Goal: Task Accomplishment & Management: Manage account settings

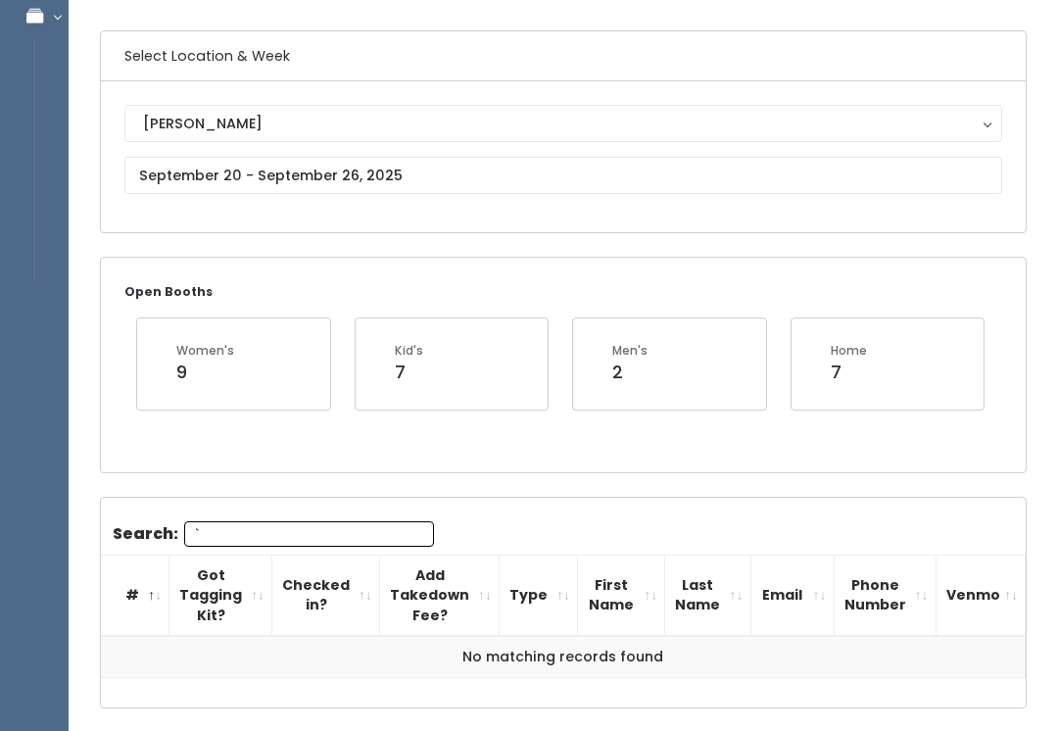
scroll to position [66, 0]
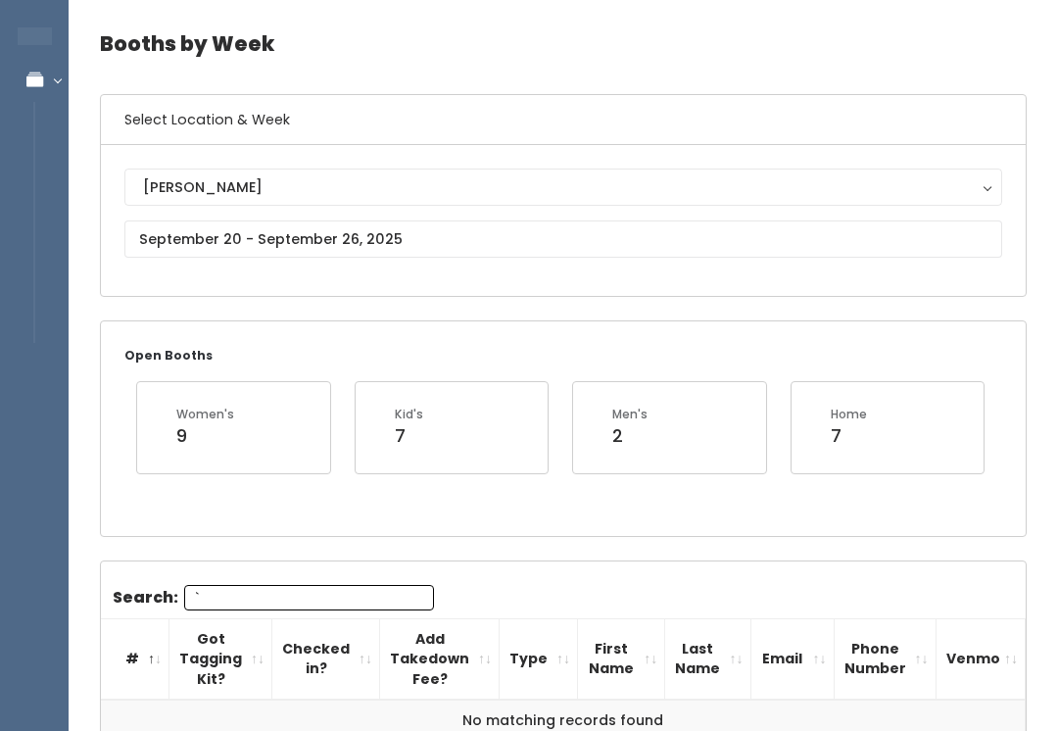
type input "`"
click at [143, 539] on div "Booths by Week Select Location & Week Sandy Houston Layton Provo Spanish Fork S…" at bounding box center [564, 415] width 990 height 844
click at [236, 605] on input "`" at bounding box center [309, 597] width 250 height 25
click at [231, 595] on input "`" at bounding box center [309, 597] width 250 height 25
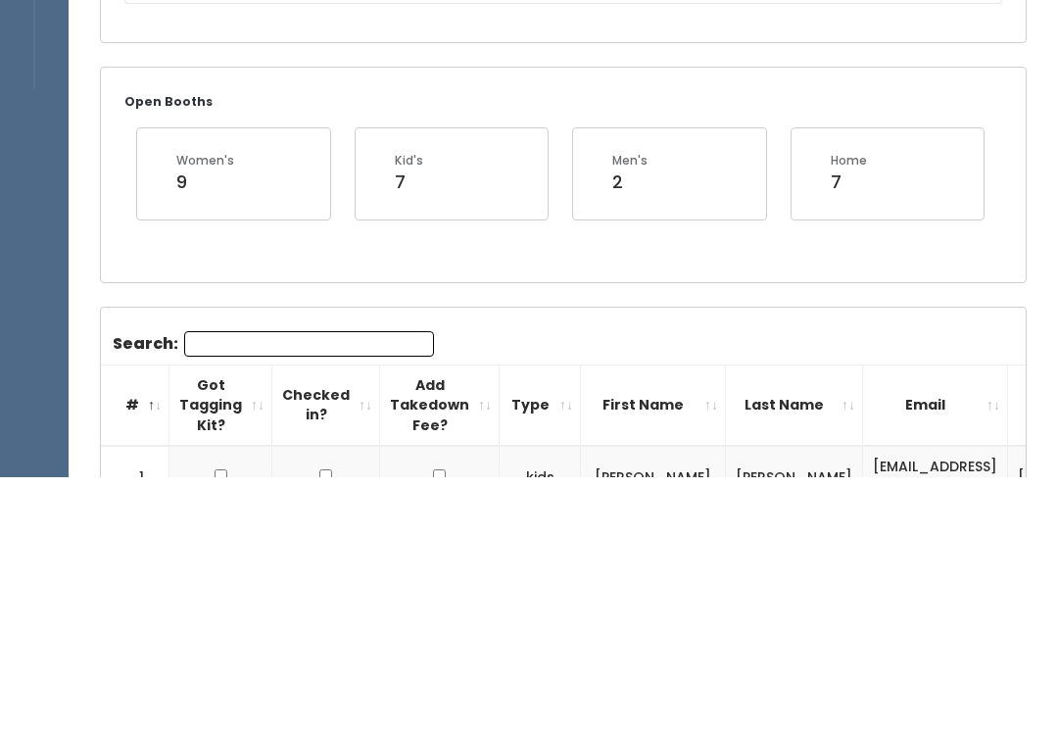
click at [113, 321] on div "Open Booths Women's 9 Kid's 7 Men's 2 Home 7" at bounding box center [563, 428] width 925 height 214
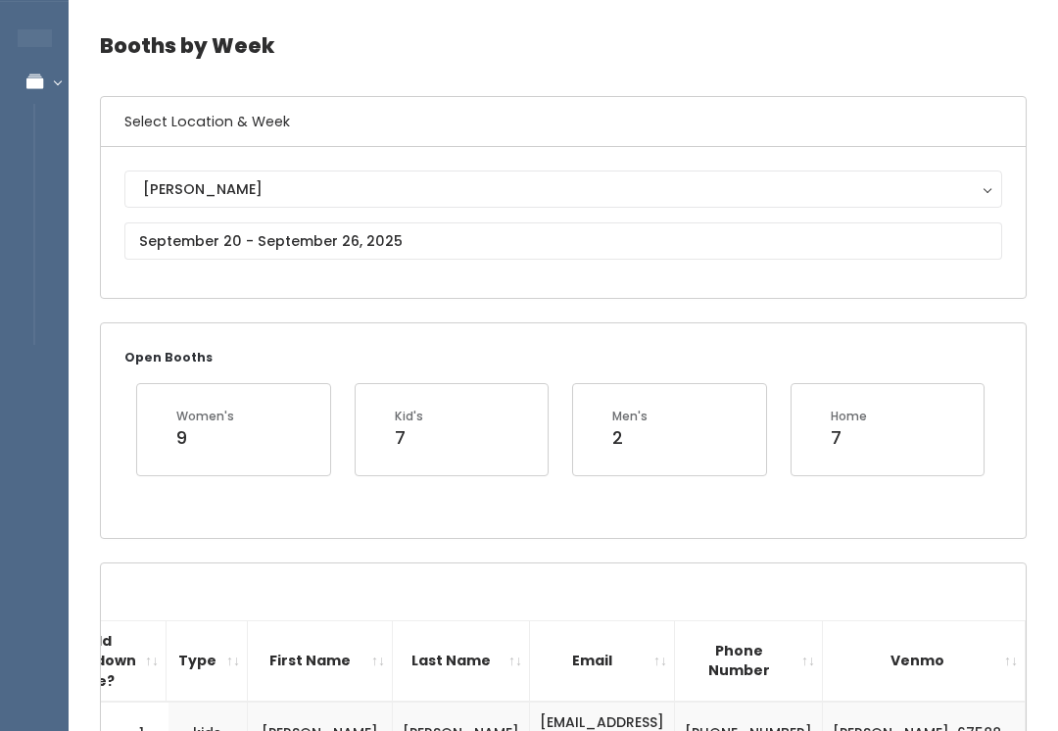
scroll to position [0, 0]
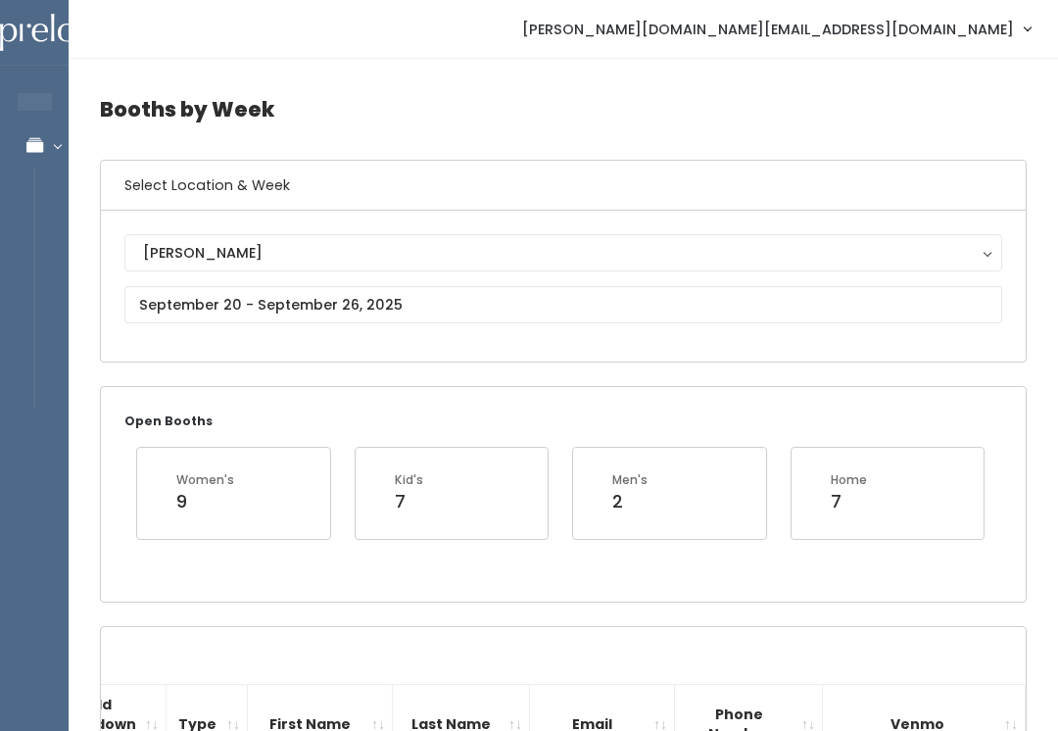
click at [571, 424] on div "Open Booths Women's 9 Kid's 7 Men's 2 Home 7" at bounding box center [563, 494] width 925 height 214
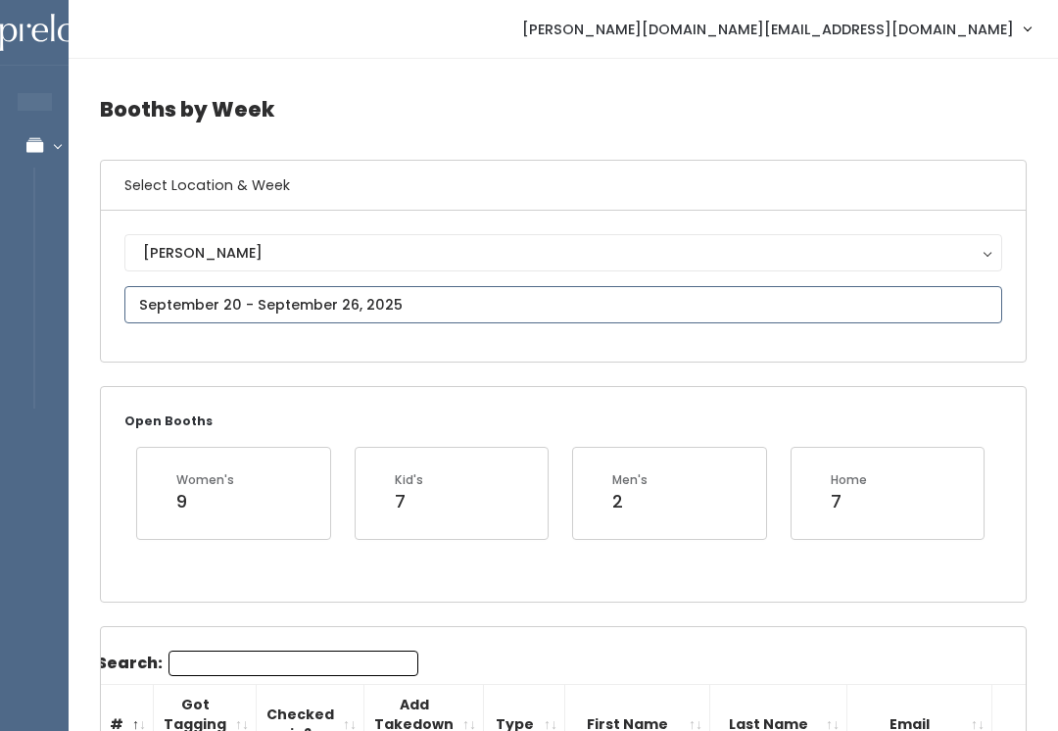
click at [572, 307] on input "text" at bounding box center [563, 304] width 878 height 37
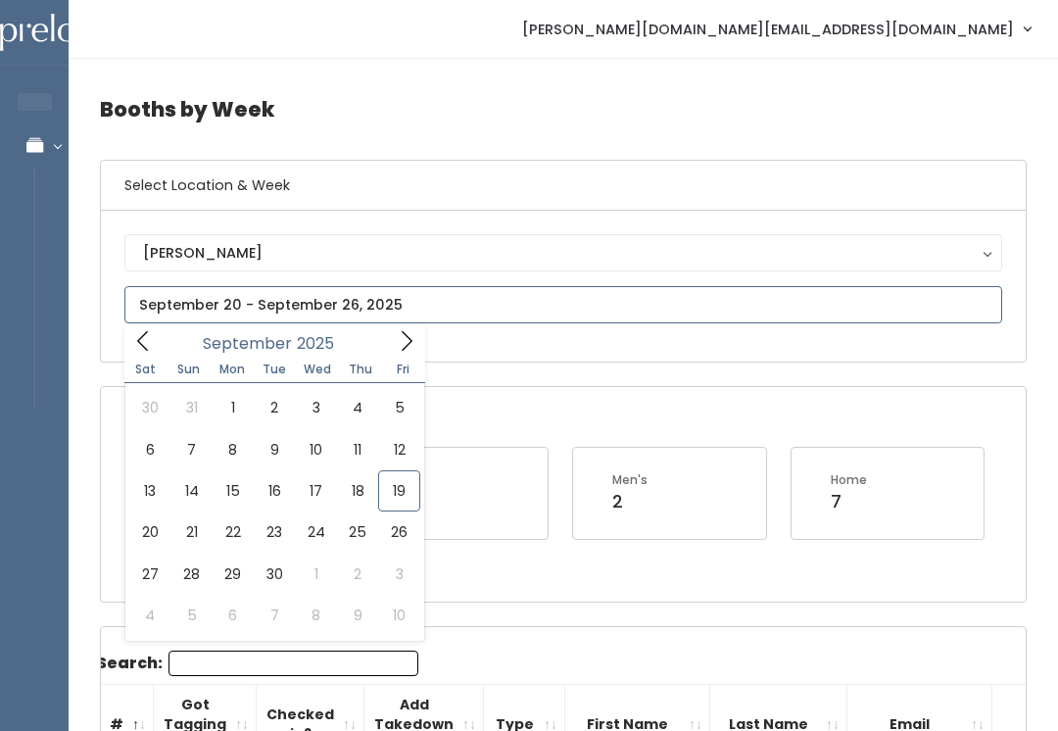
type input "September 13 to September 19"
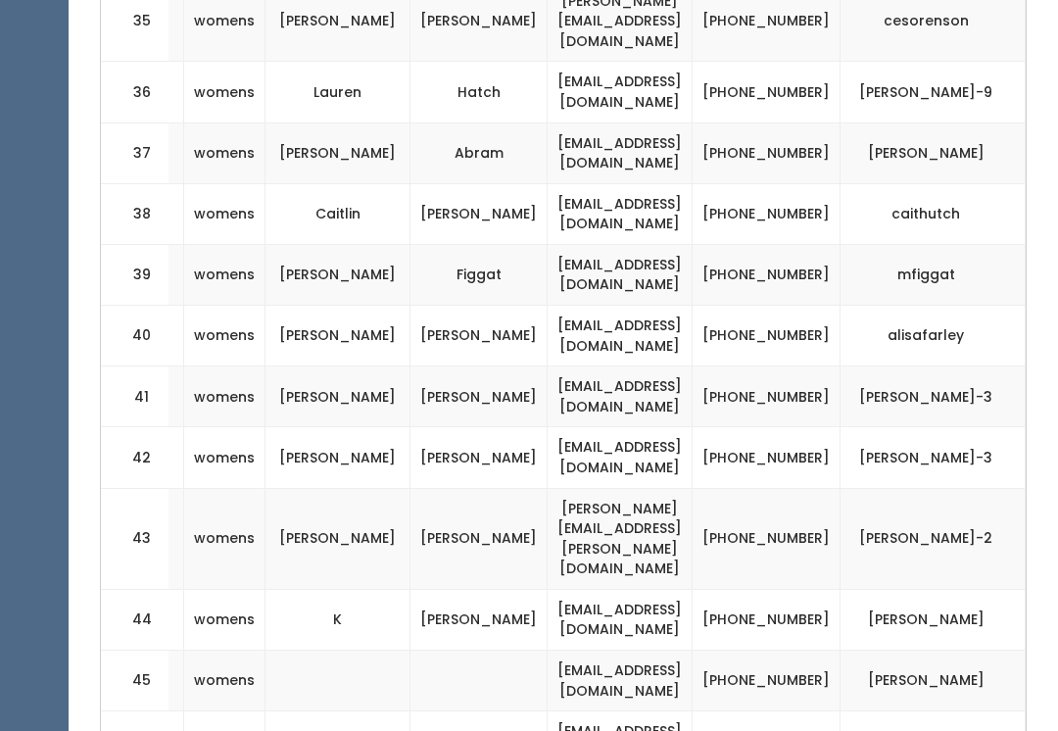
scroll to position [0, 327]
click at [814, 307] on td "(801) 900-5154" at bounding box center [767, 337] width 148 height 61
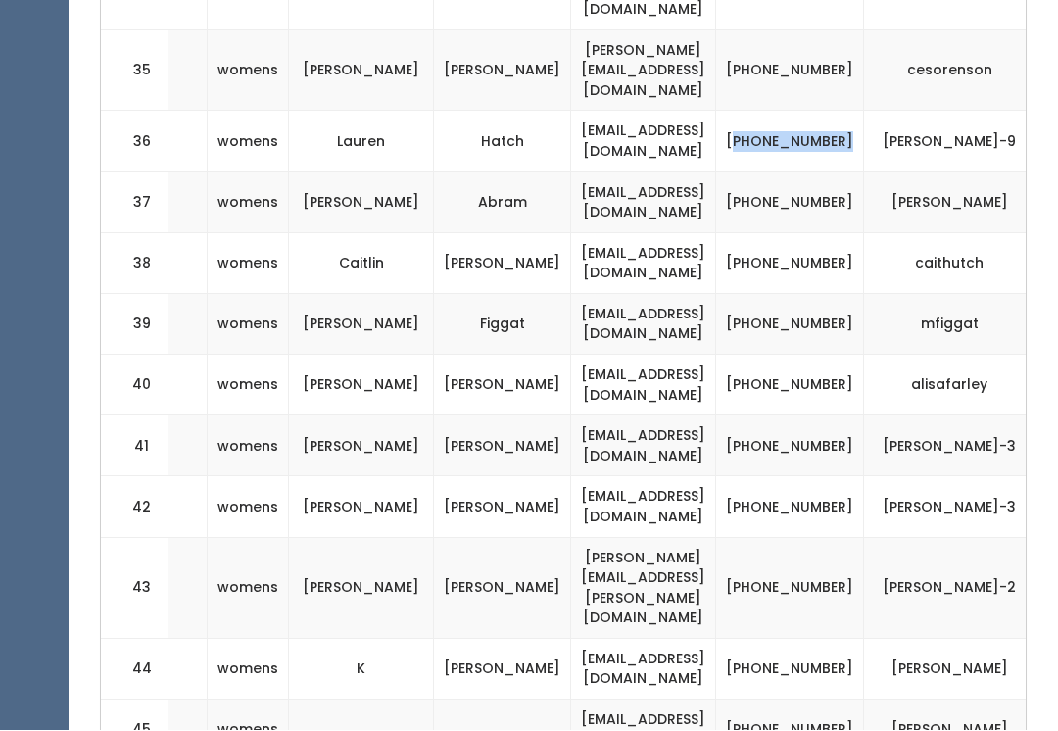
scroll to position [0, 291]
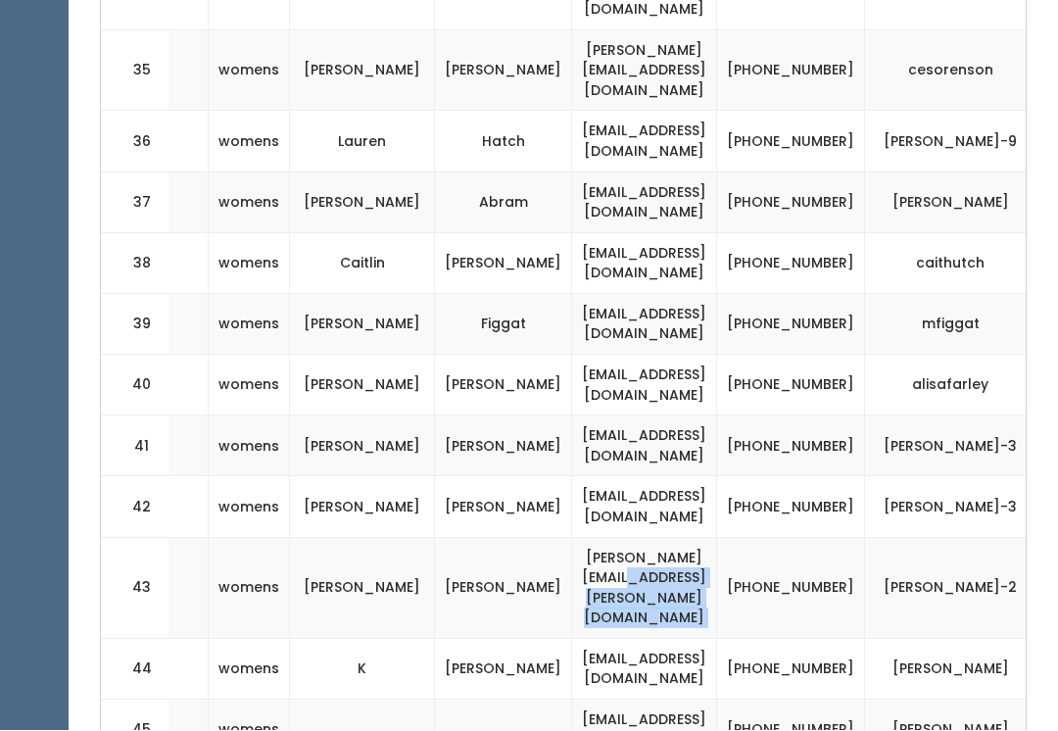
click at [864, 538] on td "(801) 573-4397" at bounding box center [791, 588] width 148 height 101
click at [859, 538] on td "(801) 573-4397" at bounding box center [791, 588] width 148 height 101
click at [865, 538] on td "(801) 573-4397" at bounding box center [791, 588] width 148 height 101
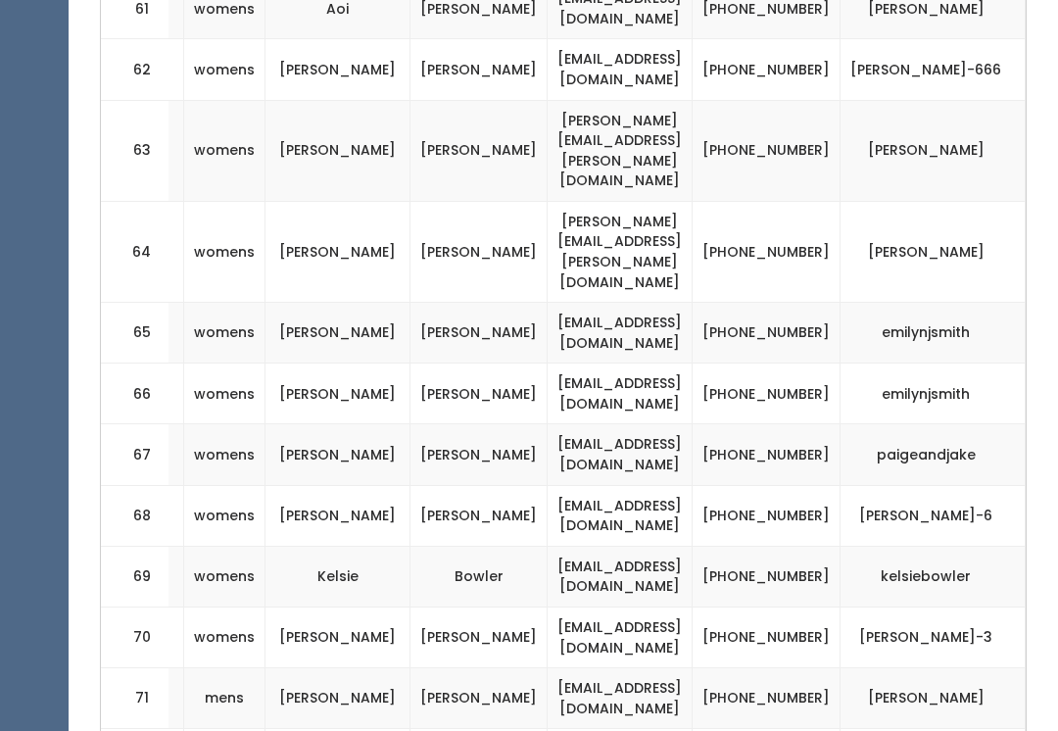
scroll to position [0, 327]
click at [561, 607] on td "wcrayon@yahoo.com" at bounding box center [620, 637] width 145 height 61
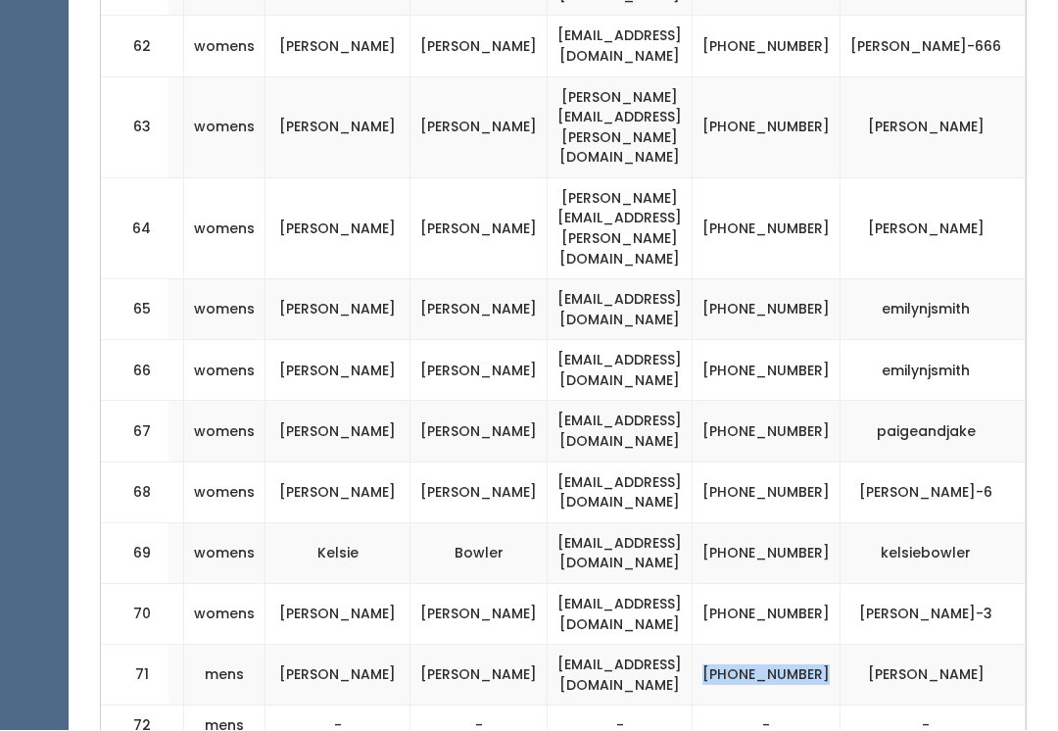
scroll to position [4298, 0]
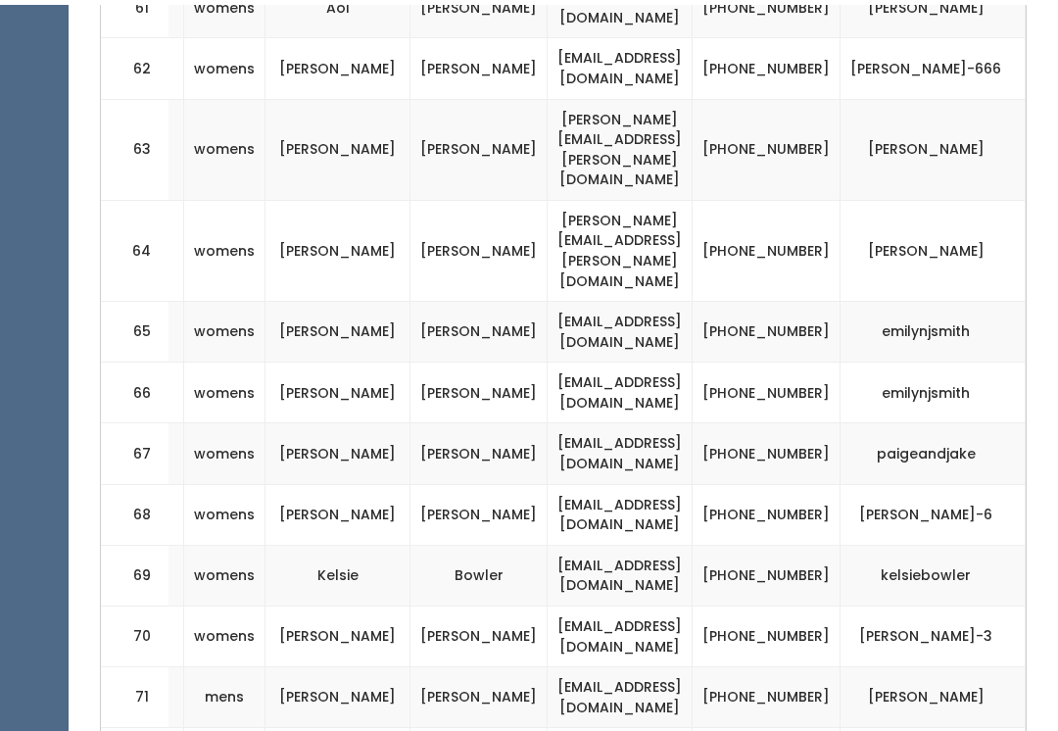
scroll to position [4236, 0]
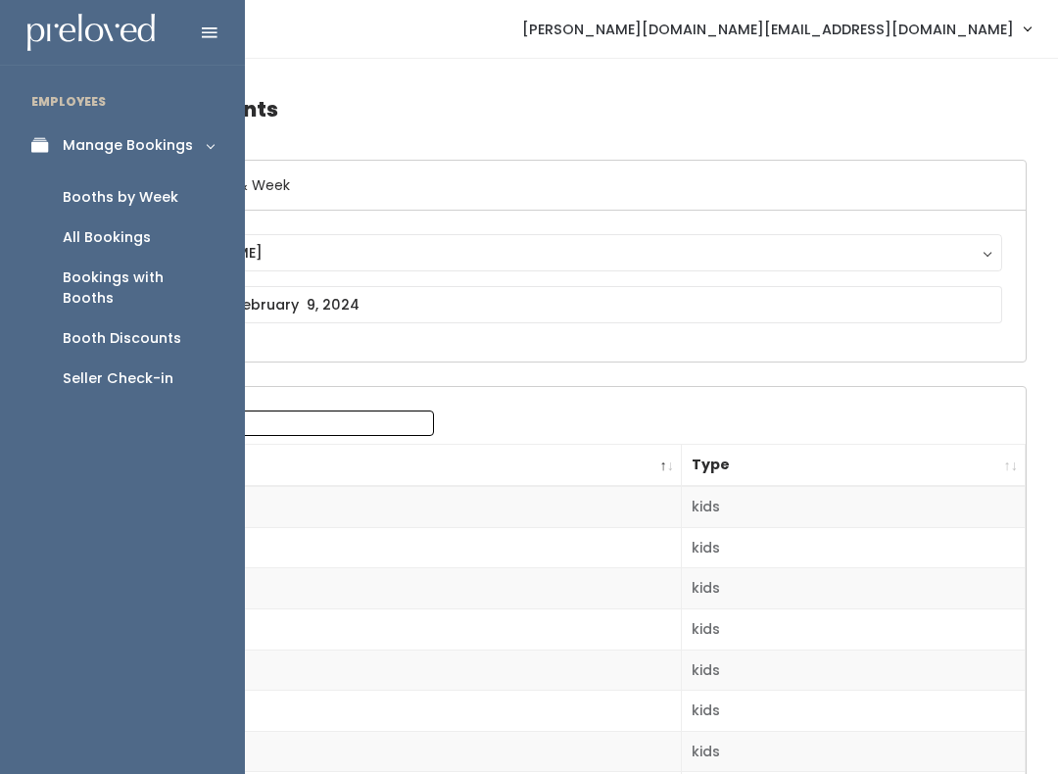
click at [118, 328] on div "Booth Discounts" at bounding box center [122, 338] width 119 height 21
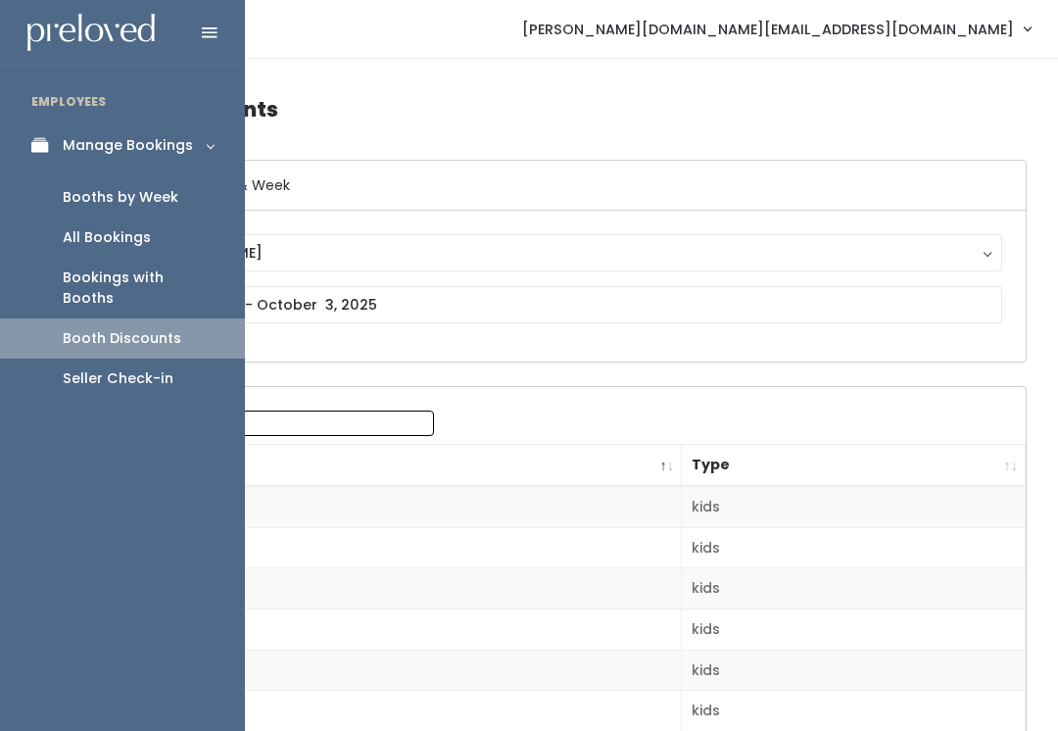
click at [105, 206] on div "Booths by Week" at bounding box center [121, 197] width 116 height 21
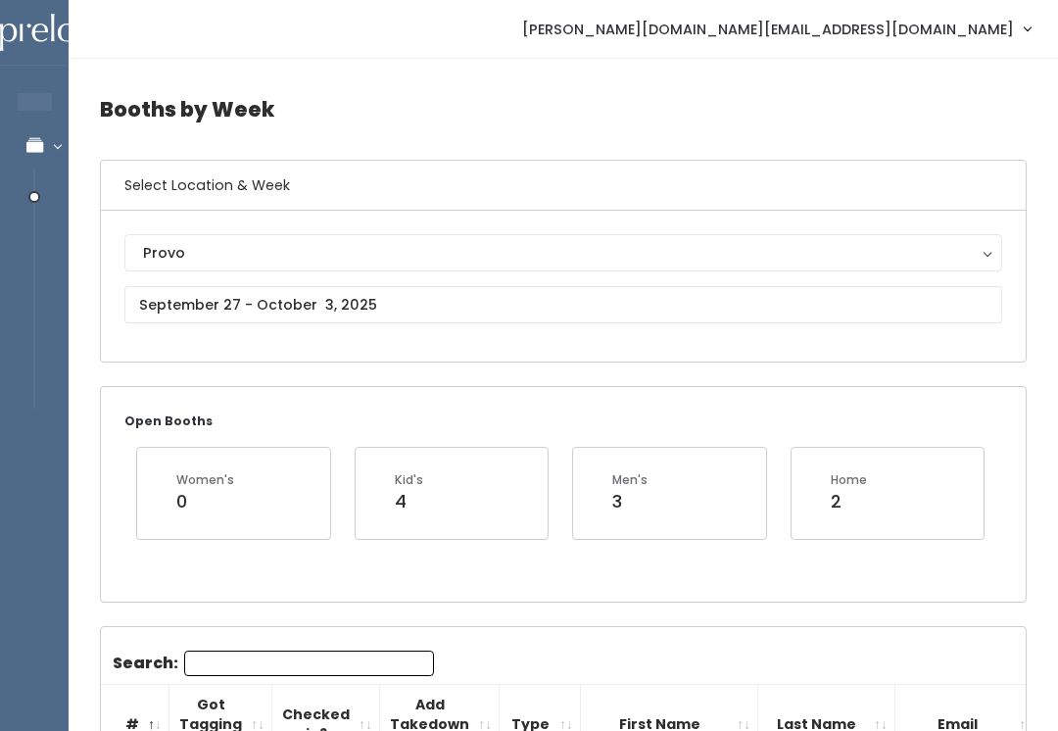
scroll to position [17, 0]
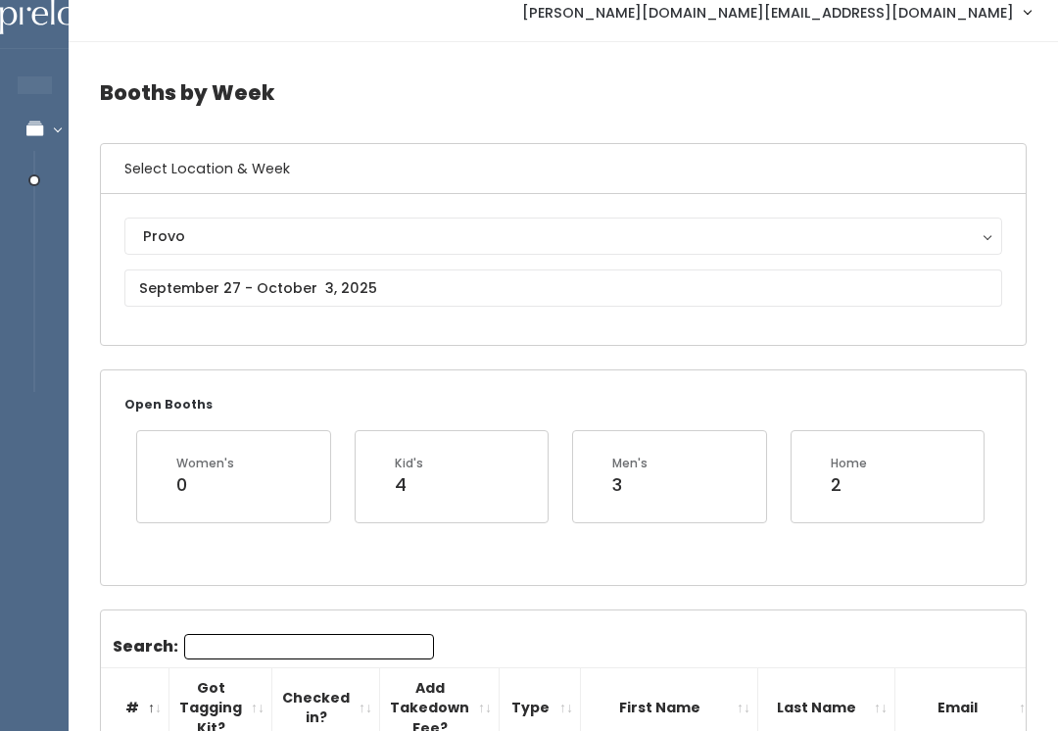
click at [165, 232] on div "Provo" at bounding box center [563, 236] width 841 height 22
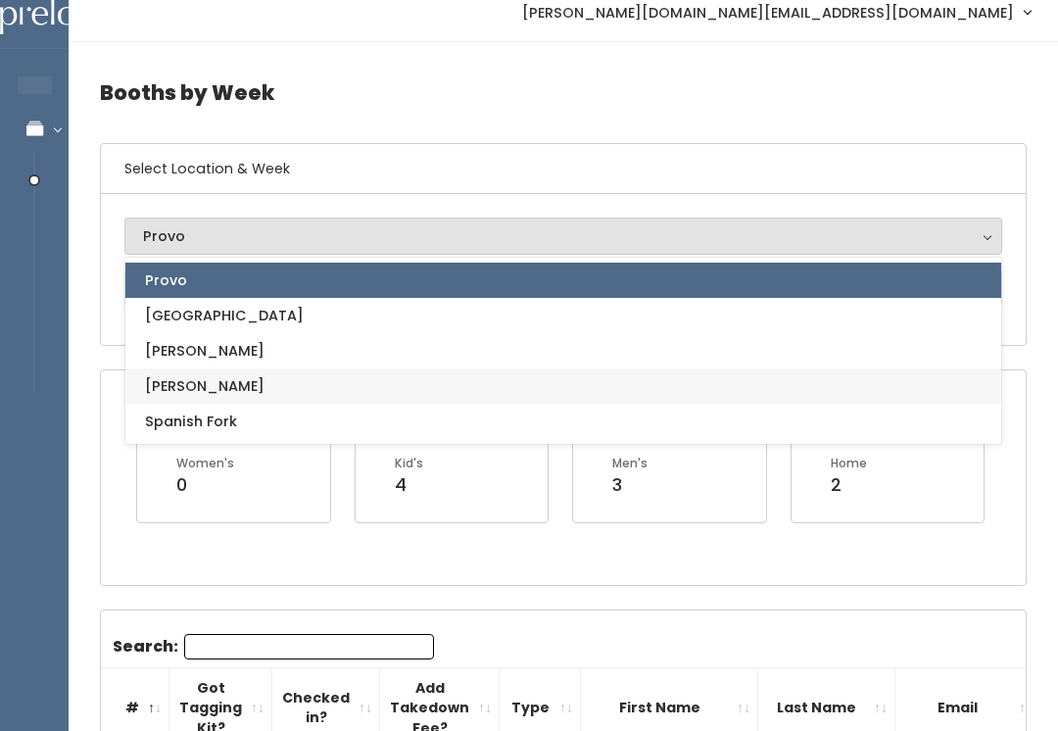
click at [153, 393] on span "[PERSON_NAME]" at bounding box center [205, 386] width 120 height 22
select select "3"
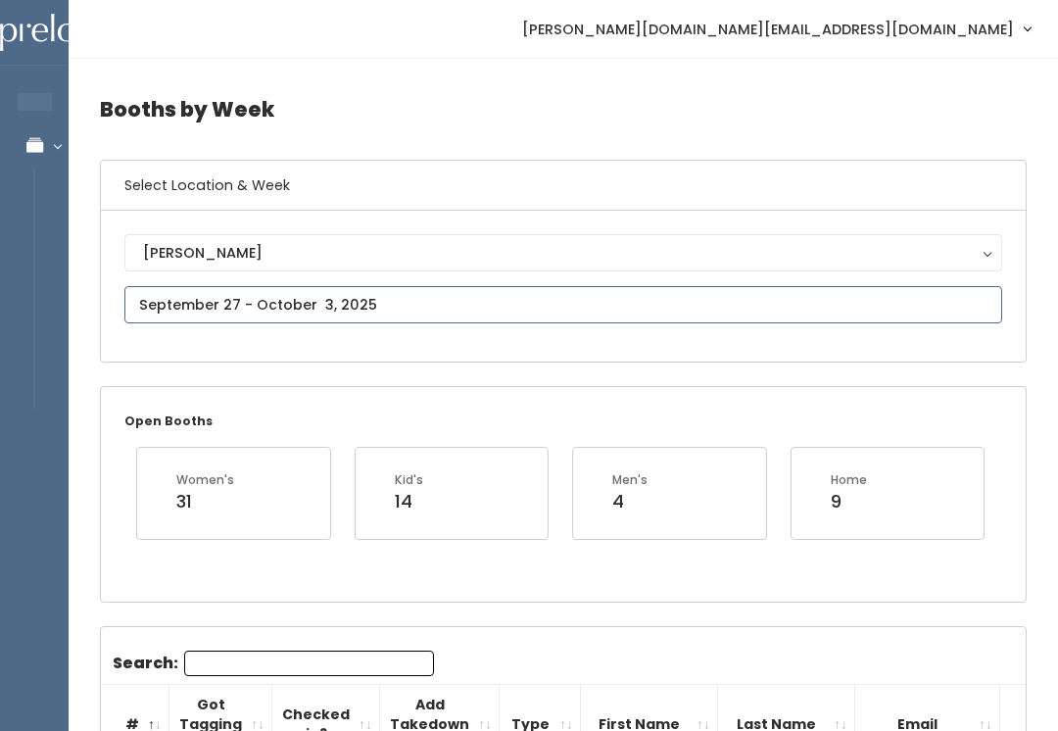
click at [168, 301] on input "text" at bounding box center [563, 304] width 878 height 37
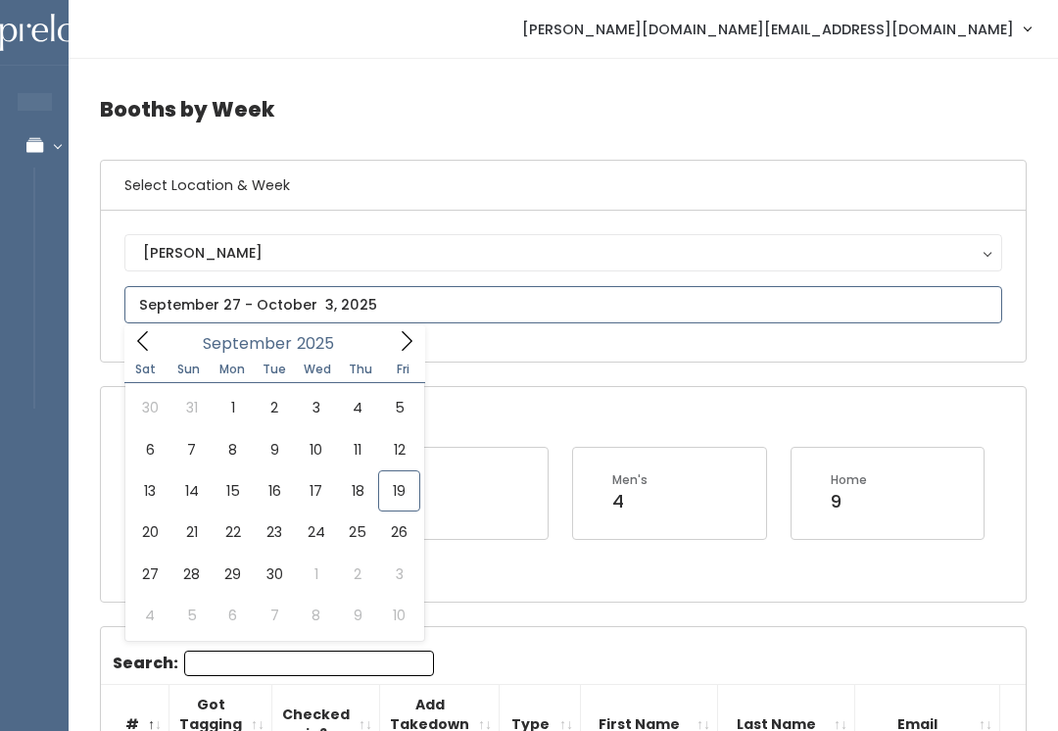
type input "[DATE] to [DATE]"
